Goal: Information Seeking & Learning: Learn about a topic

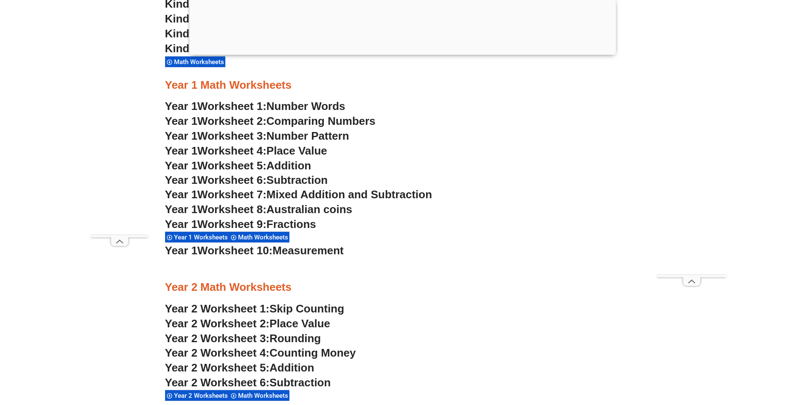
click at [320, 135] on span "Number Pattern" at bounding box center [308, 135] width 83 height 13
click at [300, 150] on span "Place Value" at bounding box center [297, 150] width 61 height 13
click at [296, 163] on span "Addition" at bounding box center [289, 165] width 45 height 13
click at [281, 179] on span "Subtraction" at bounding box center [297, 180] width 61 height 13
click at [350, 194] on span "Mixed Addition and Subtraction" at bounding box center [350, 194] width 166 height 13
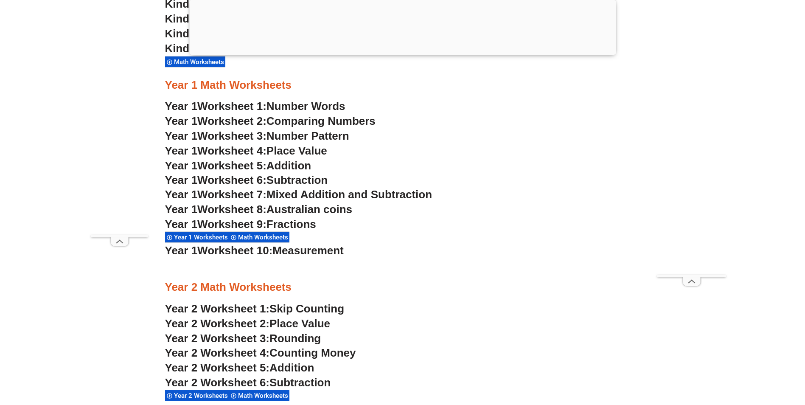
click at [288, 211] on span "Australian coins" at bounding box center [310, 209] width 86 height 13
click at [297, 222] on span "Fractions" at bounding box center [292, 224] width 50 height 13
click at [301, 252] on span "Measurement" at bounding box center [307, 250] width 71 height 13
